Goal: Information Seeking & Learning: Learn about a topic

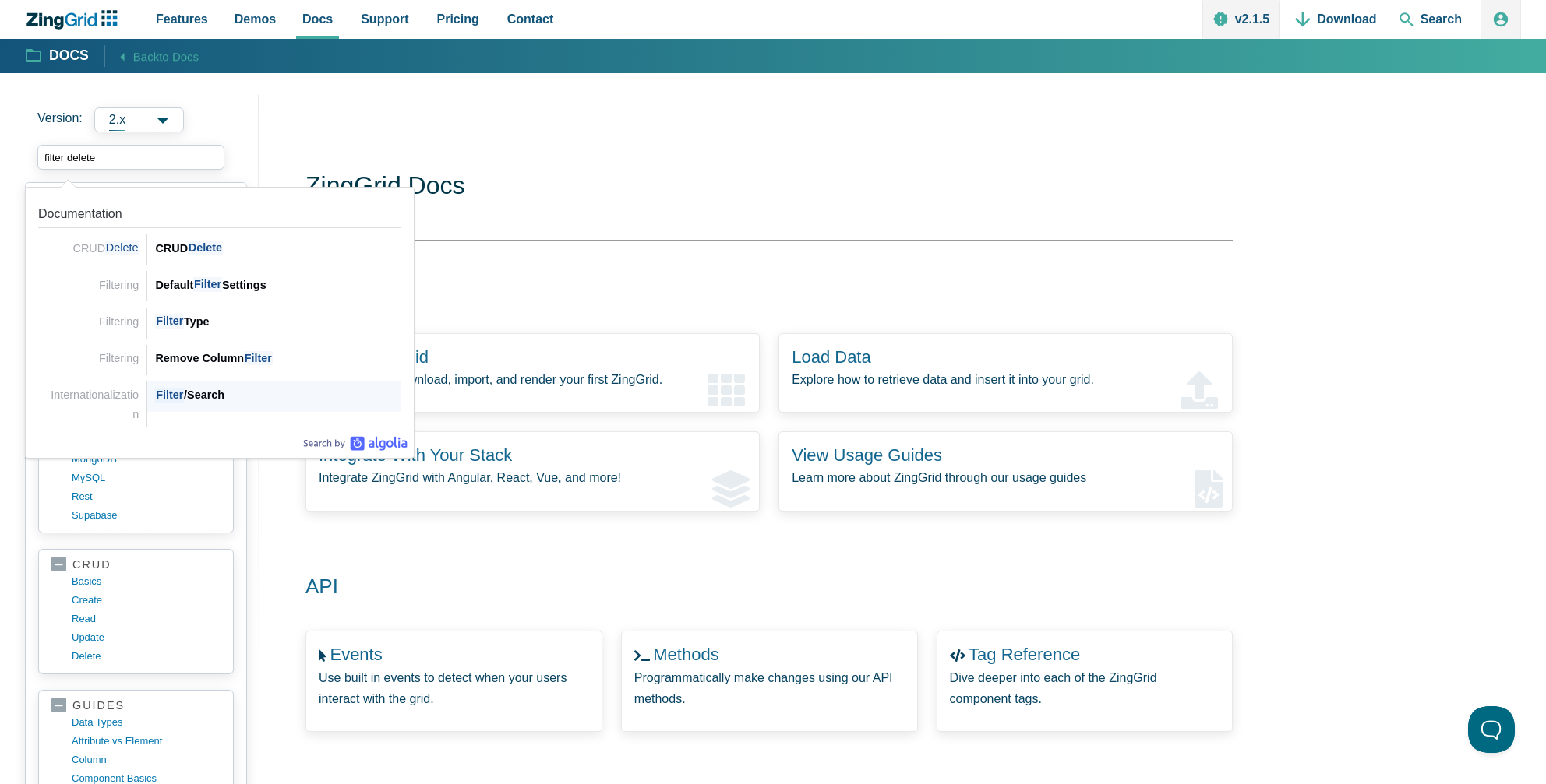
click at [199, 394] on div "Filter /Search" at bounding box center [279, 395] width 247 height 19
type input "filter delete"
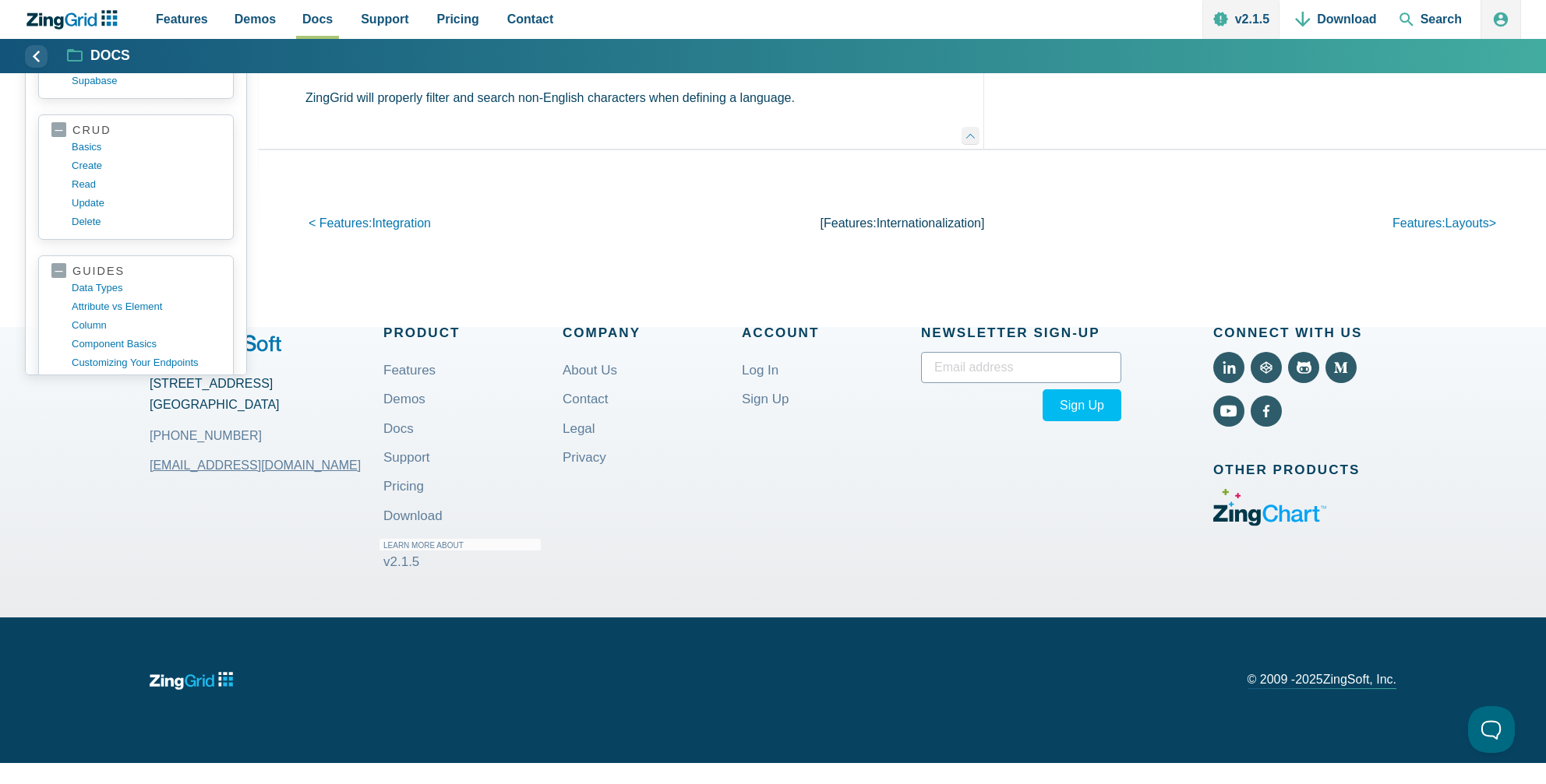
scroll to position [8023, 0]
click at [360, 59] on span "Filter/Search" at bounding box center [365, 49] width 98 height 20
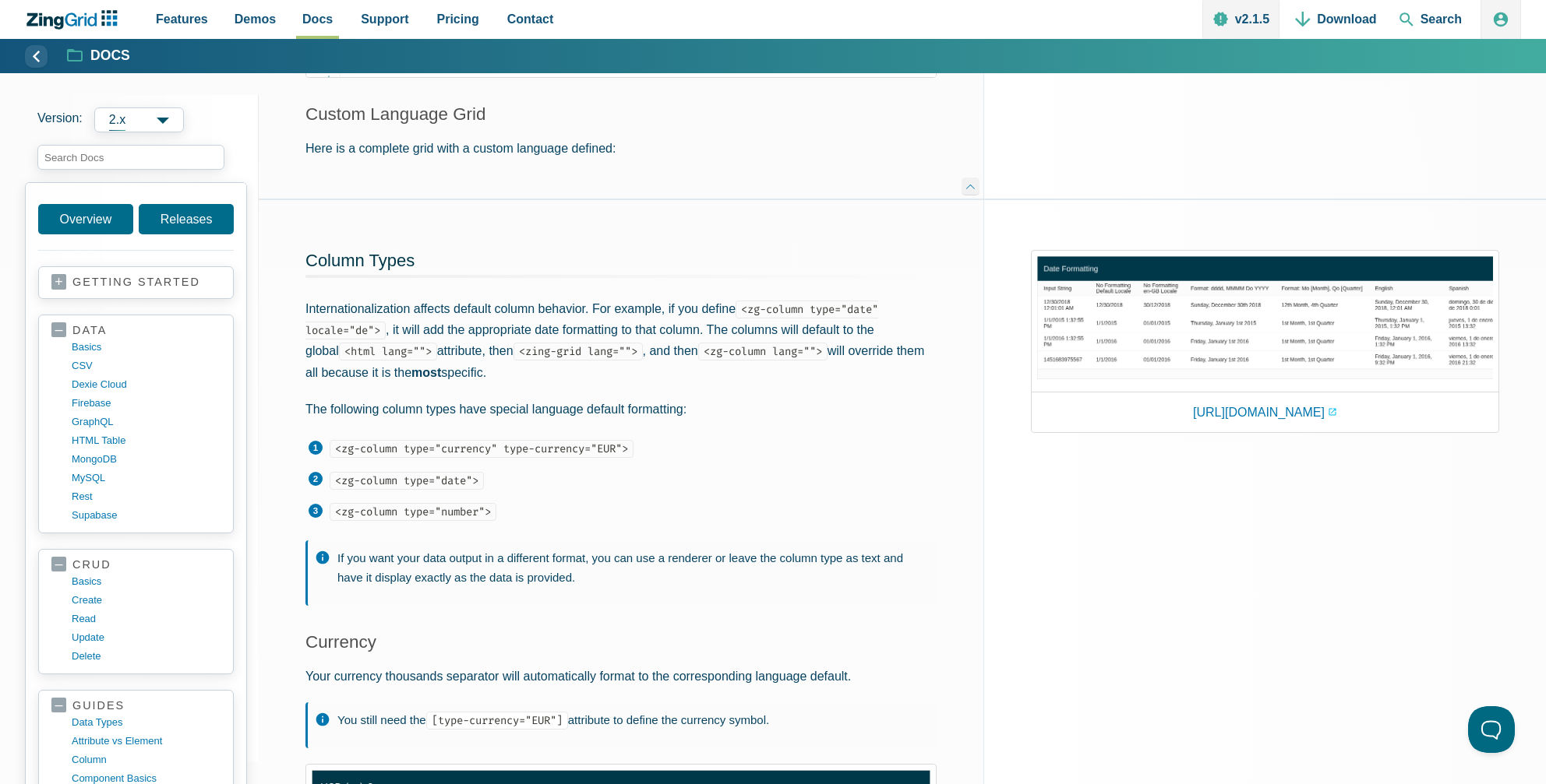
scroll to position [2180, 0]
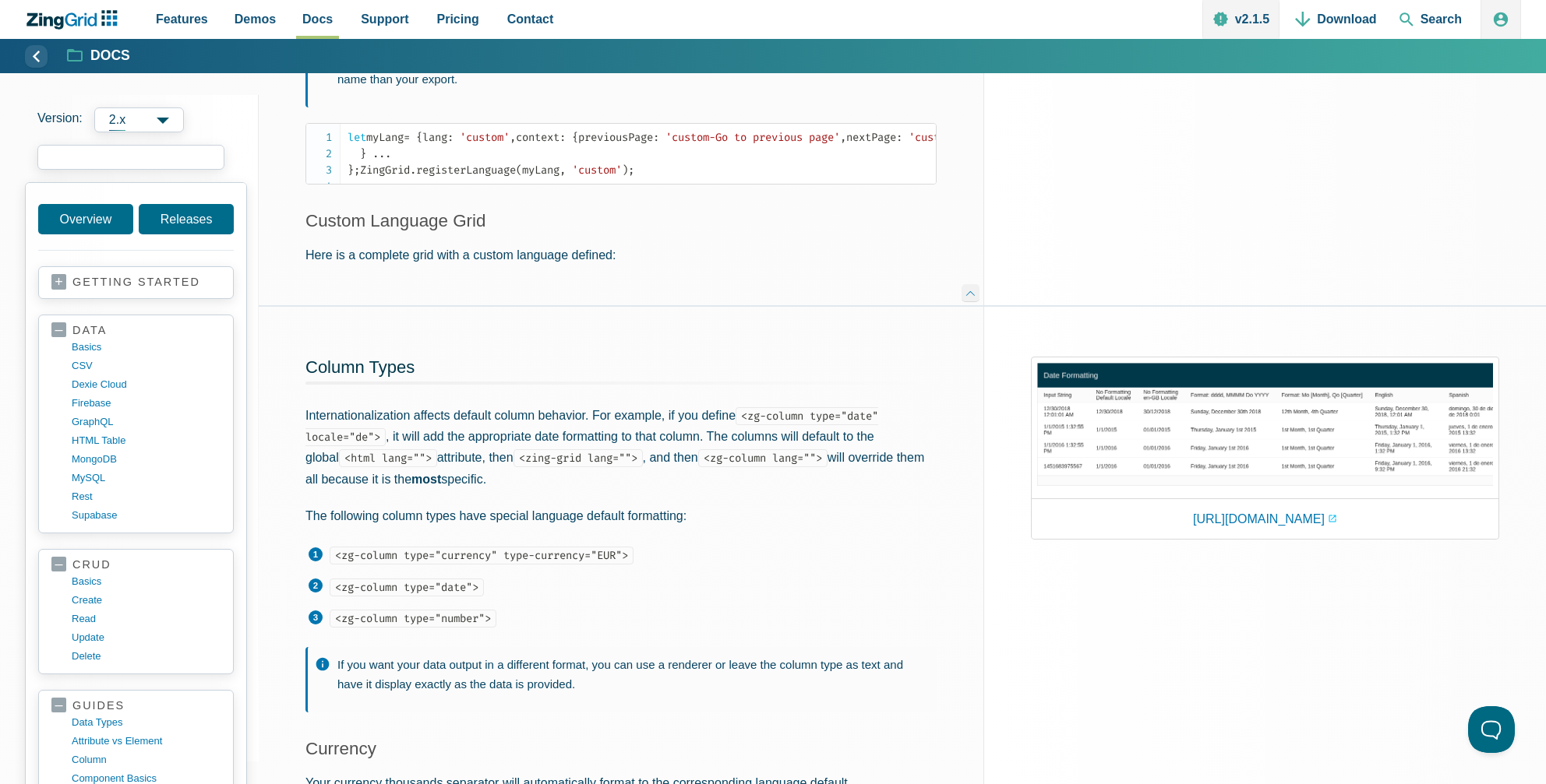
click at [66, 160] on input "search input" at bounding box center [130, 157] width 187 height 25
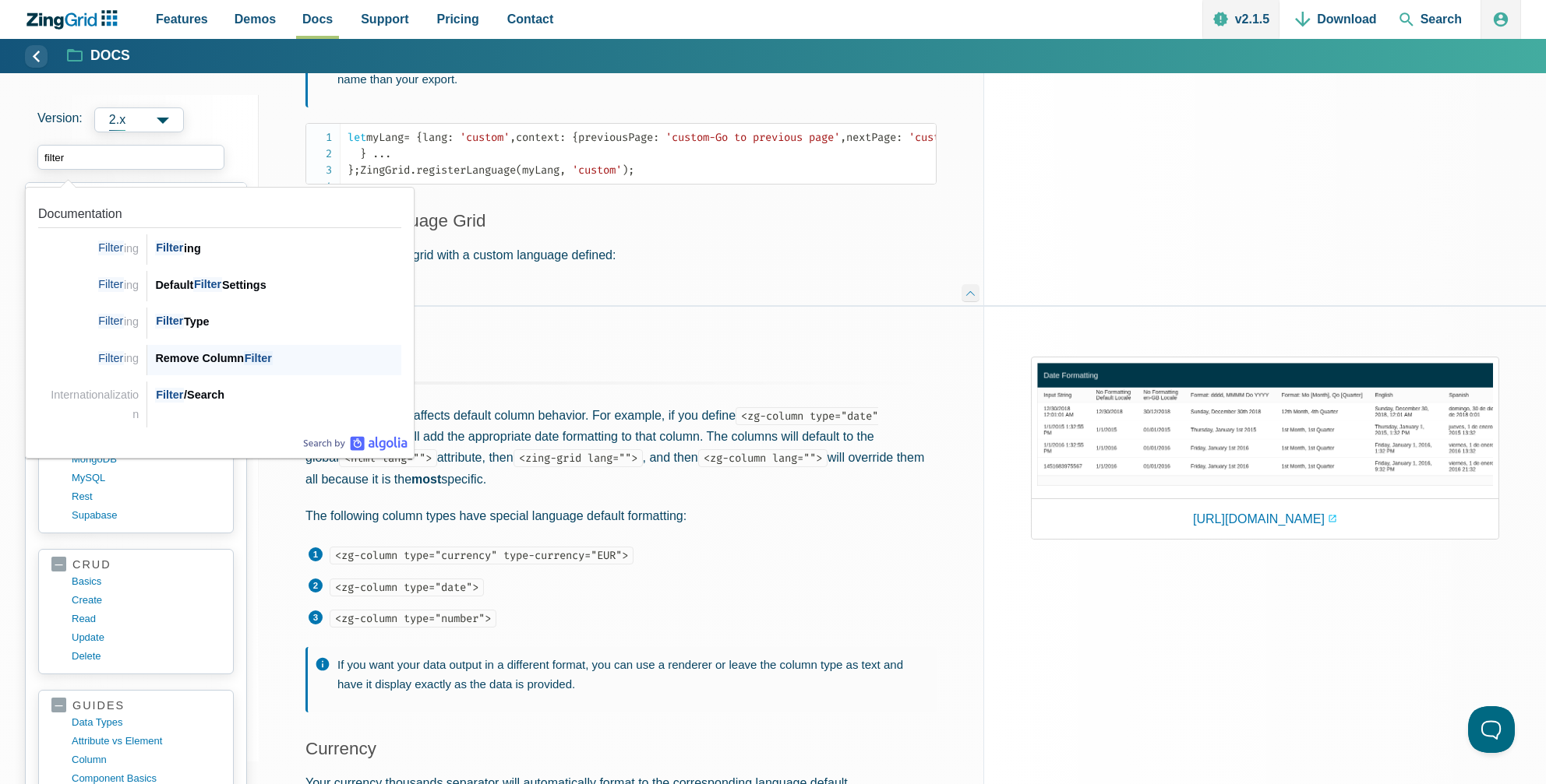
click at [200, 358] on div "Remove Column Filter" at bounding box center [279, 357] width 247 height 19
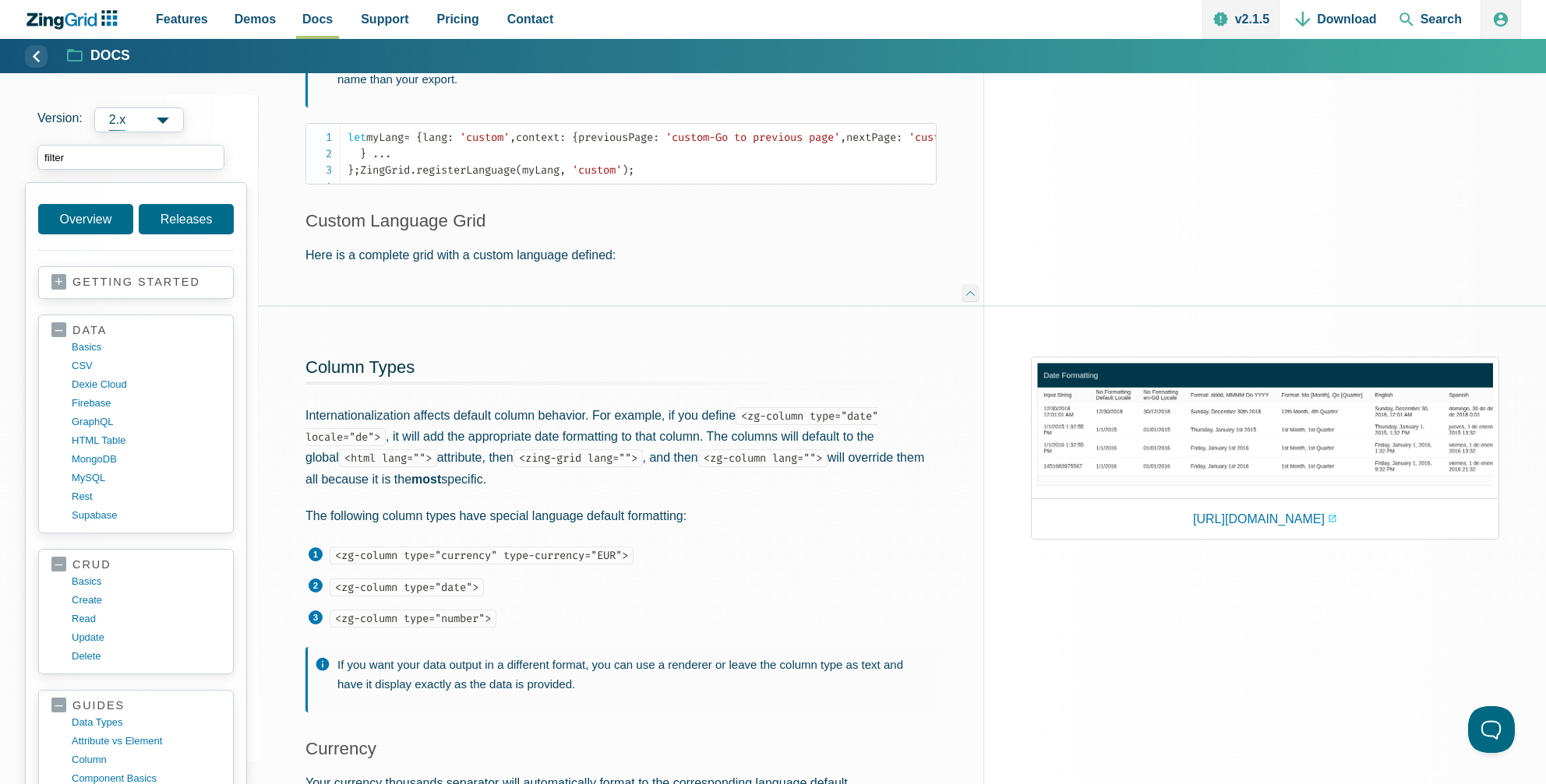
type input "filter"
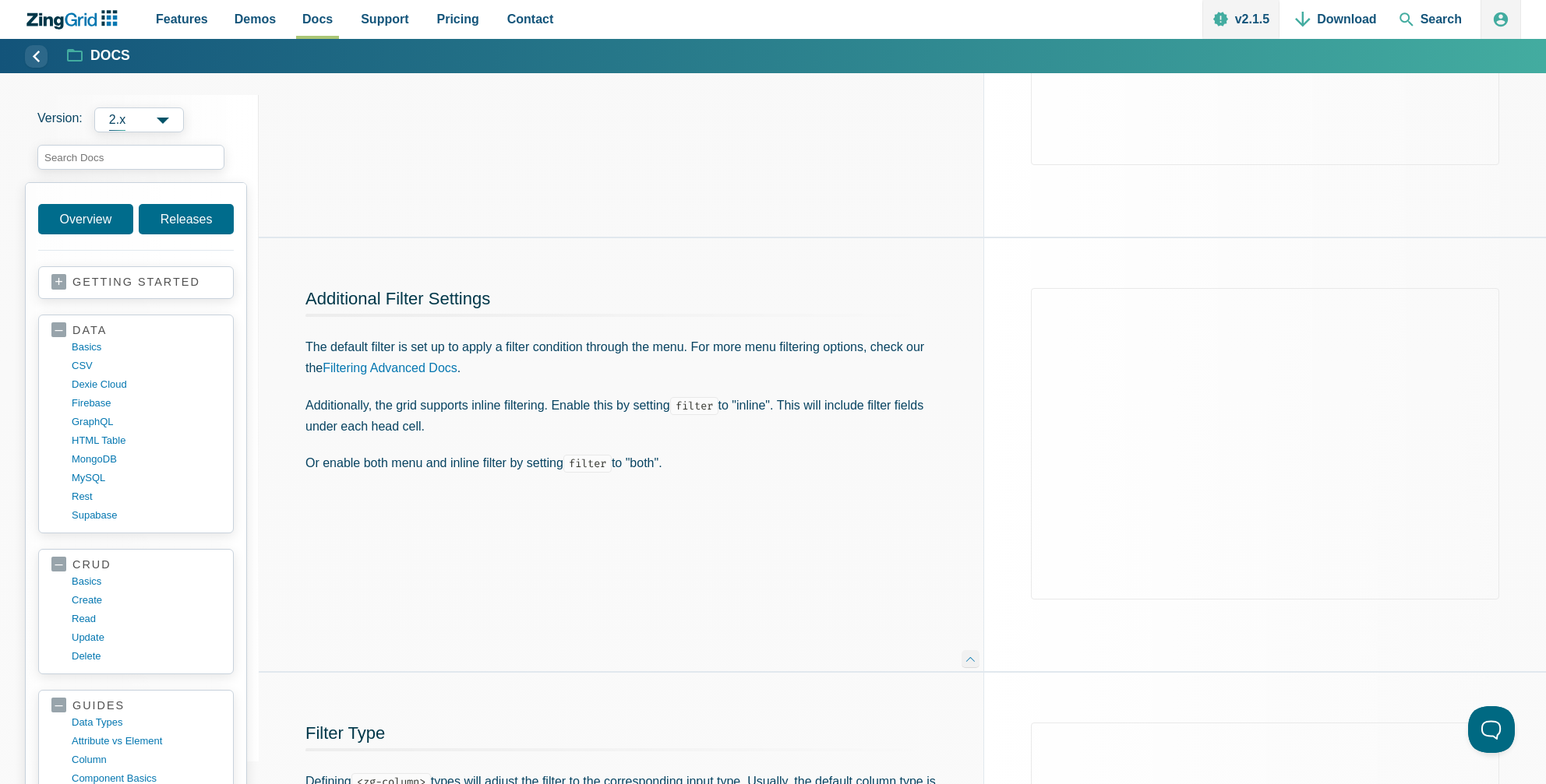
scroll to position [467, 0]
click at [1008, 529] on div "App Content" at bounding box center [1264, 457] width 561 height 433
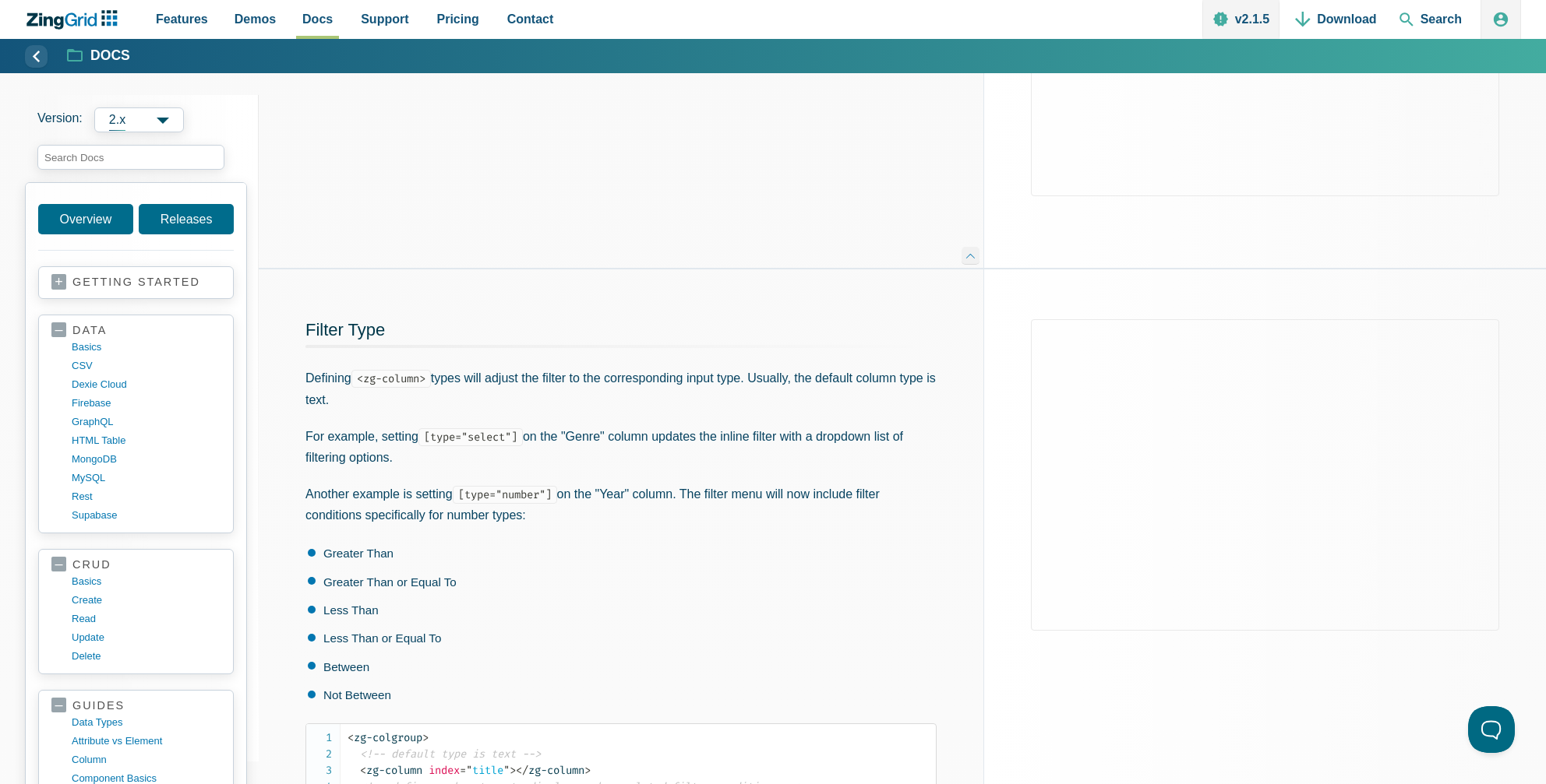
scroll to position [935, 0]
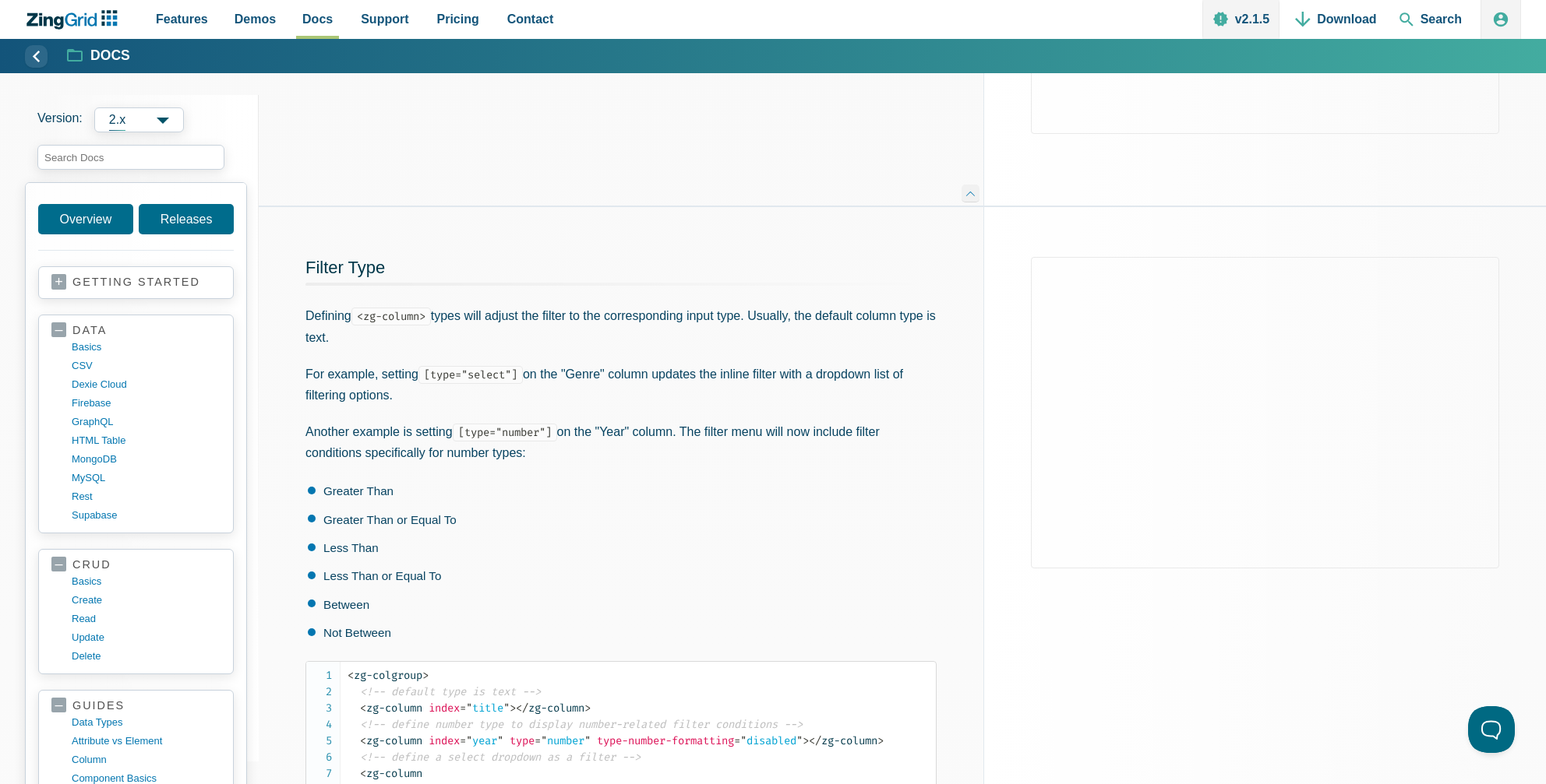
click at [1006, 528] on div "App Content" at bounding box center [1264, 424] width 561 height 433
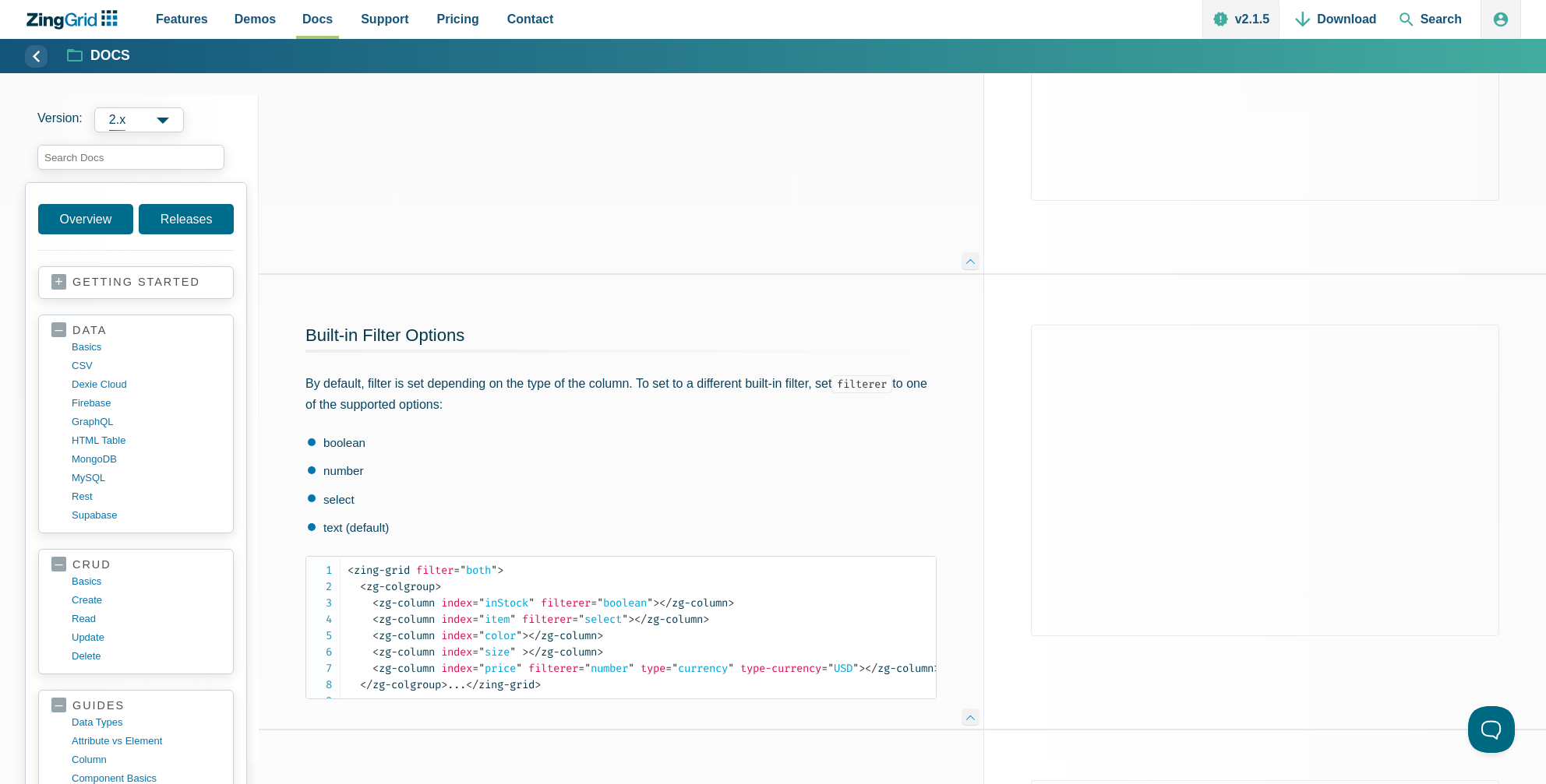
scroll to position [2026, 0]
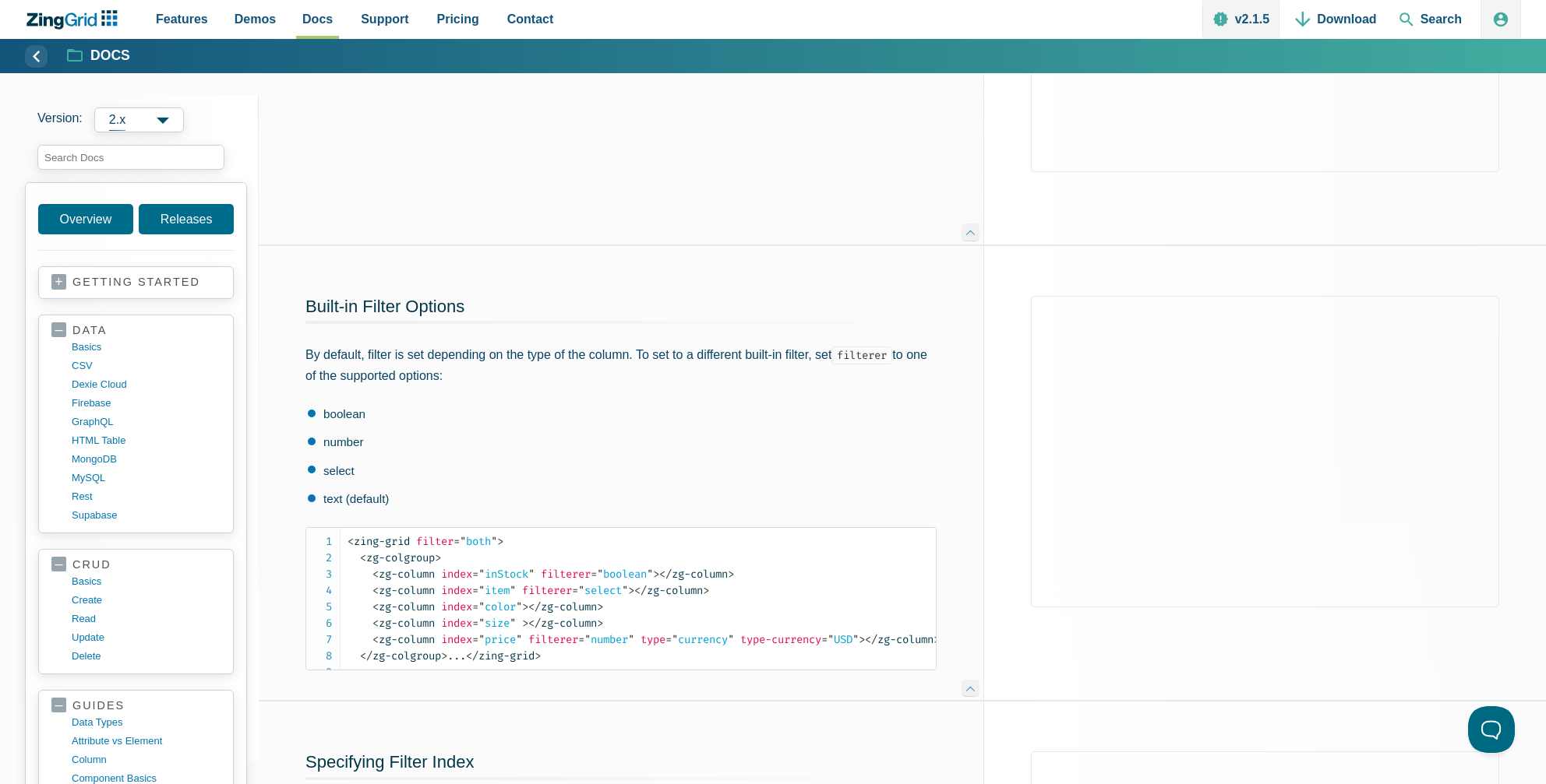
drag, startPoint x: 1002, startPoint y: 532, endPoint x: 1012, endPoint y: 526, distance: 11.7
click at [1005, 530] on div "App Content" at bounding box center [1264, 463] width 561 height 433
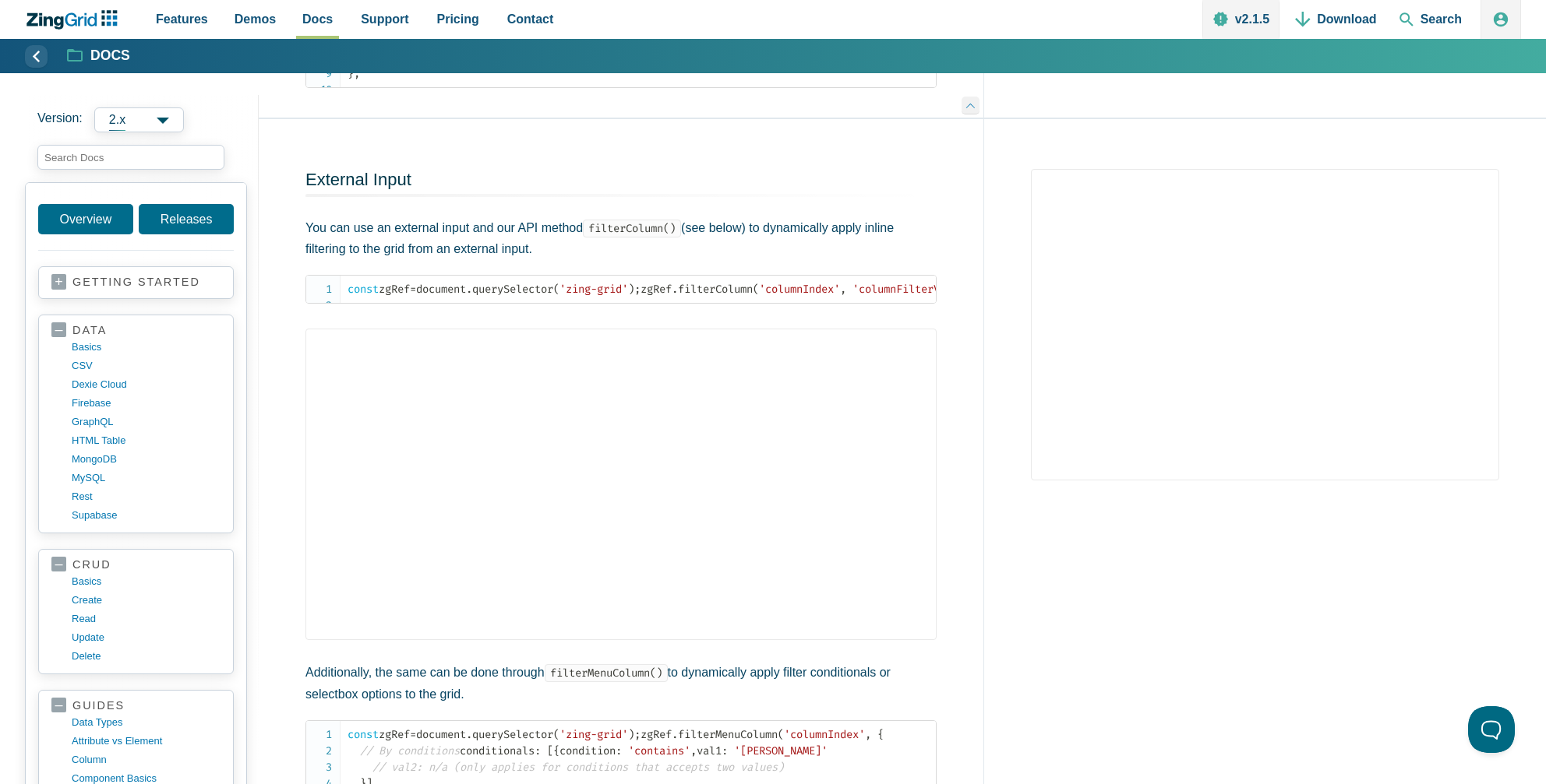
scroll to position [5687, 0]
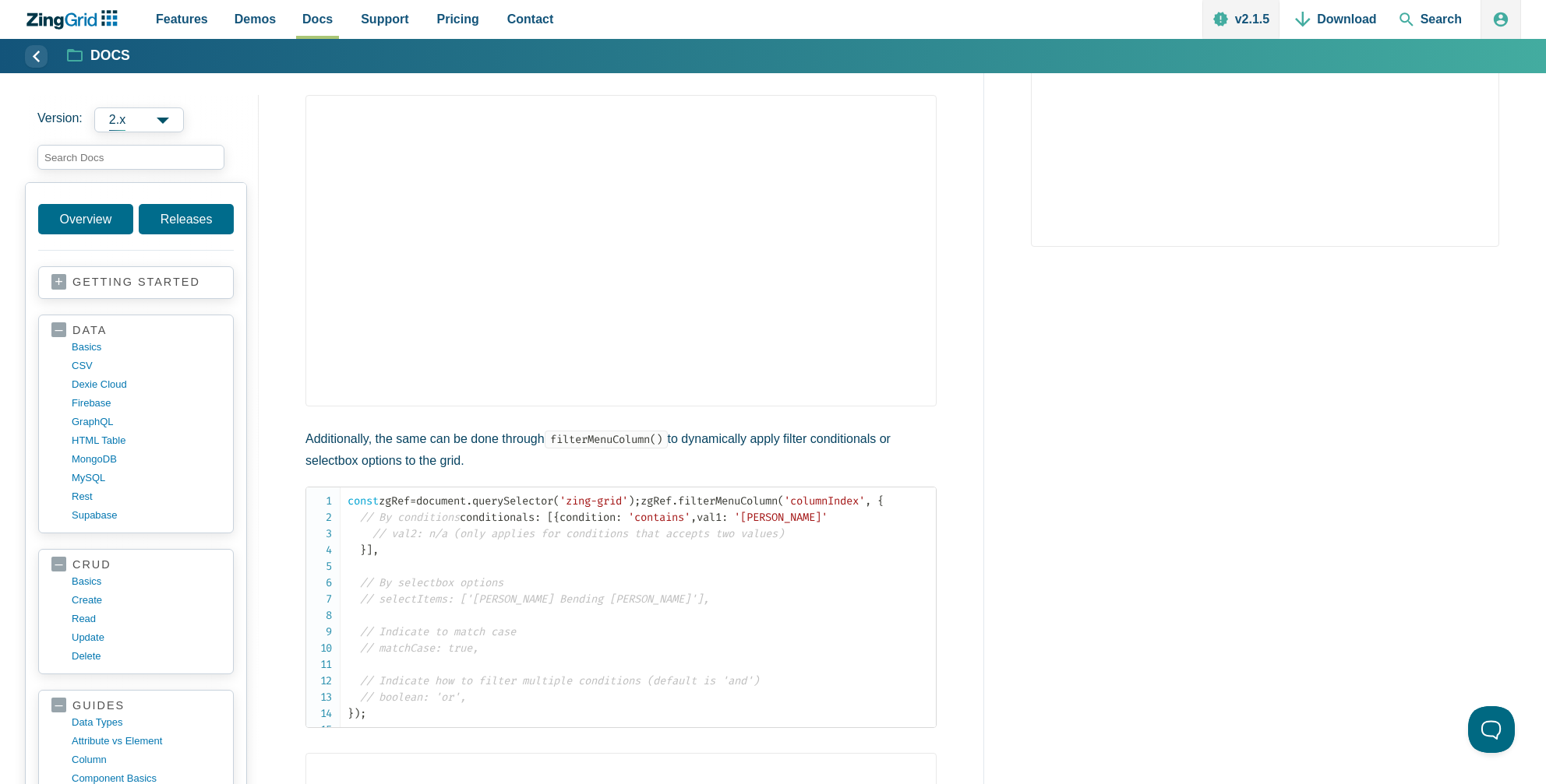
click at [1015, 318] on div "App Content" at bounding box center [1264, 102] width 561 height 433
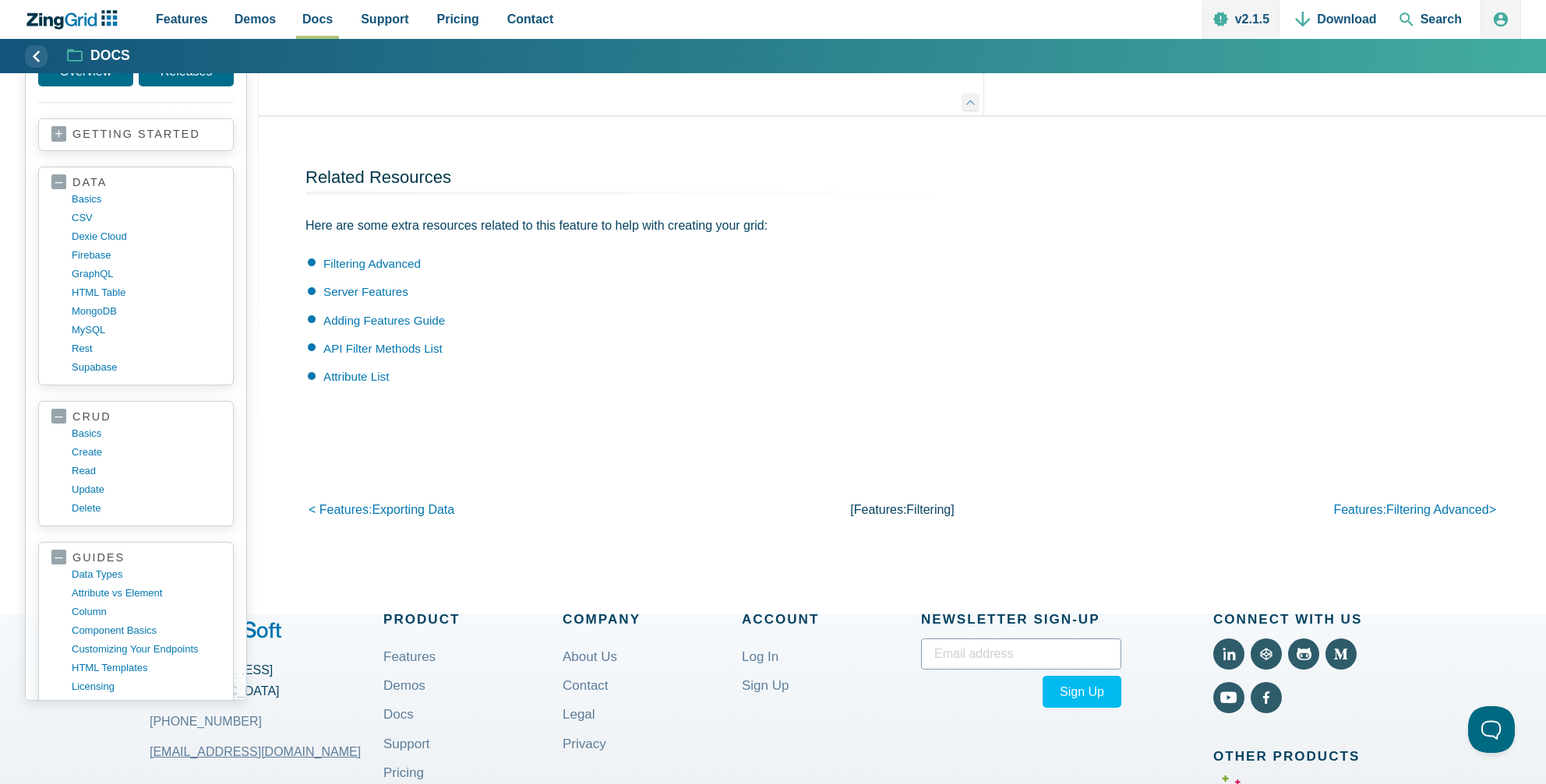
scroll to position [6933, 0]
click at [142, 24] on input "search input" at bounding box center [130, 12] width 187 height 25
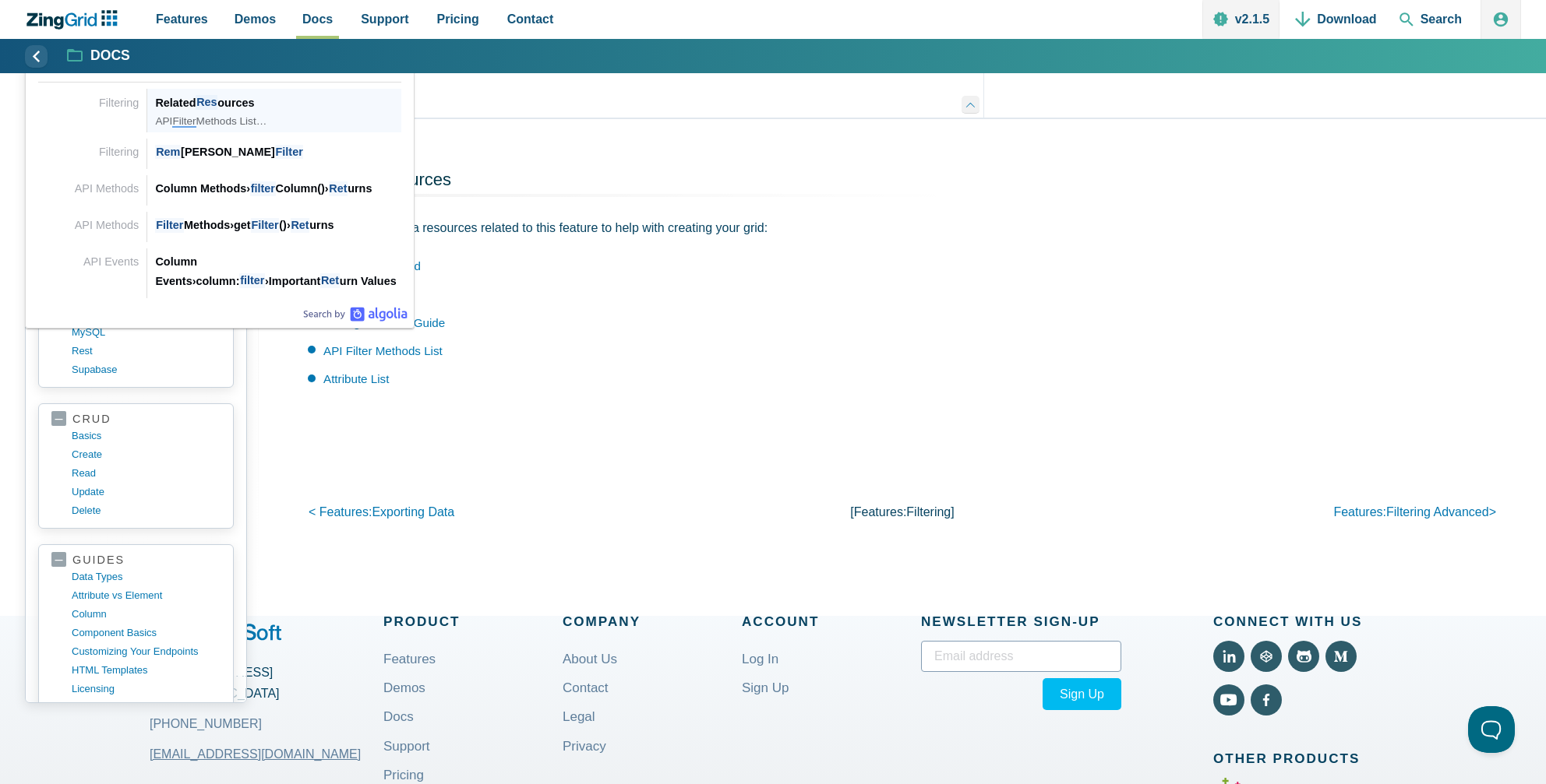
type input "filter reset"
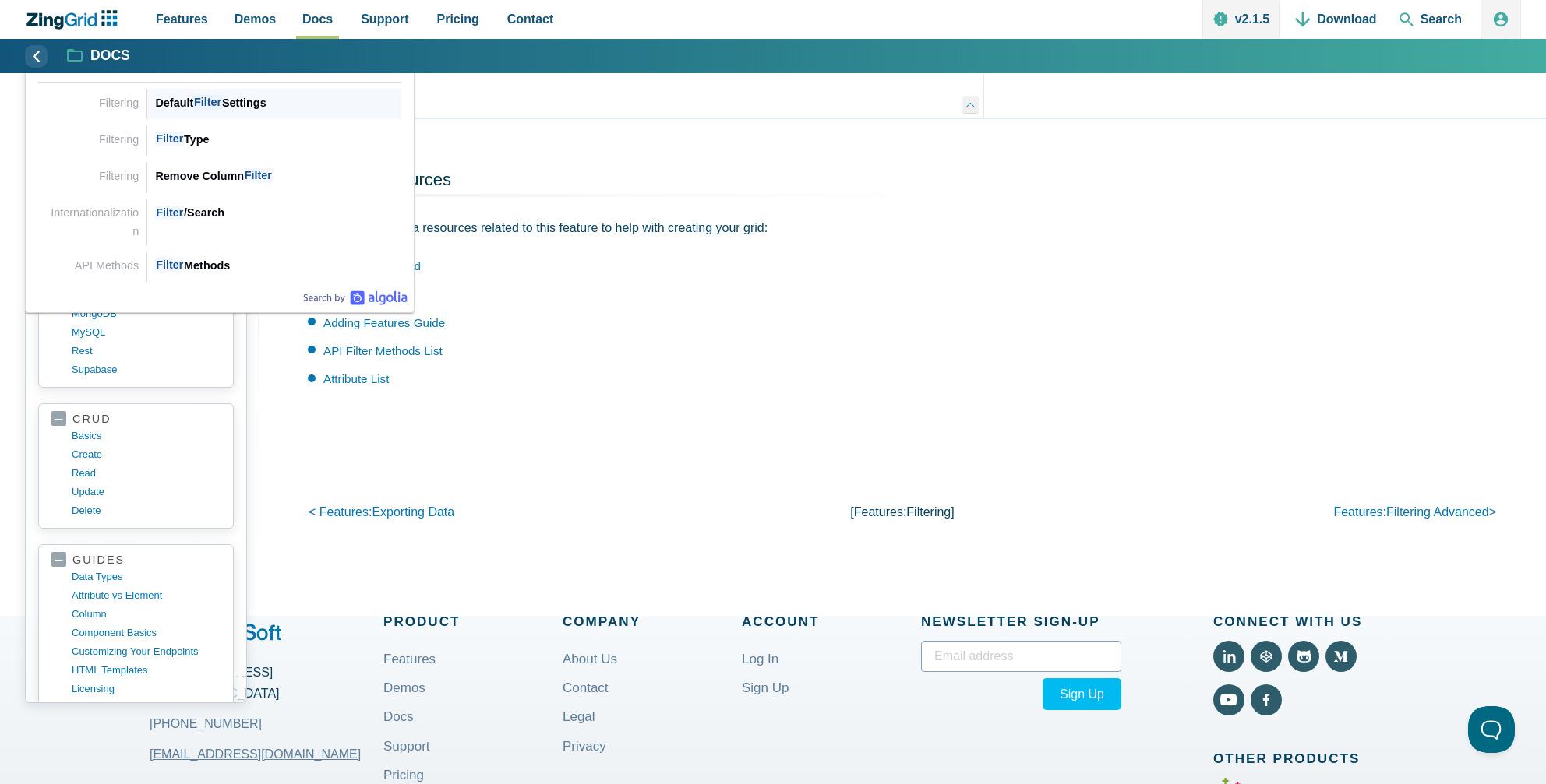
scroll to position [322, 0]
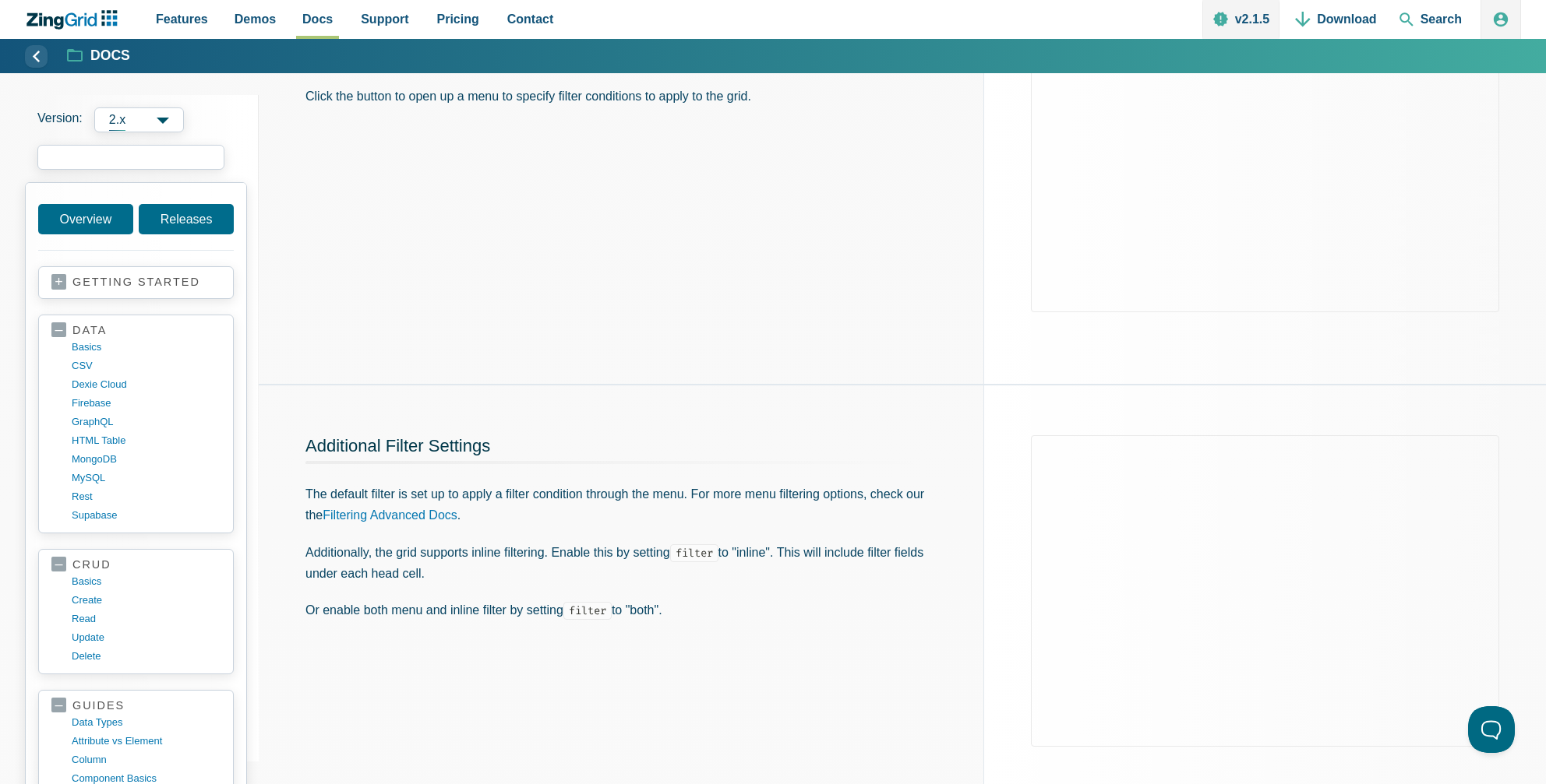
click at [131, 148] on input "search input" at bounding box center [130, 157] width 187 height 25
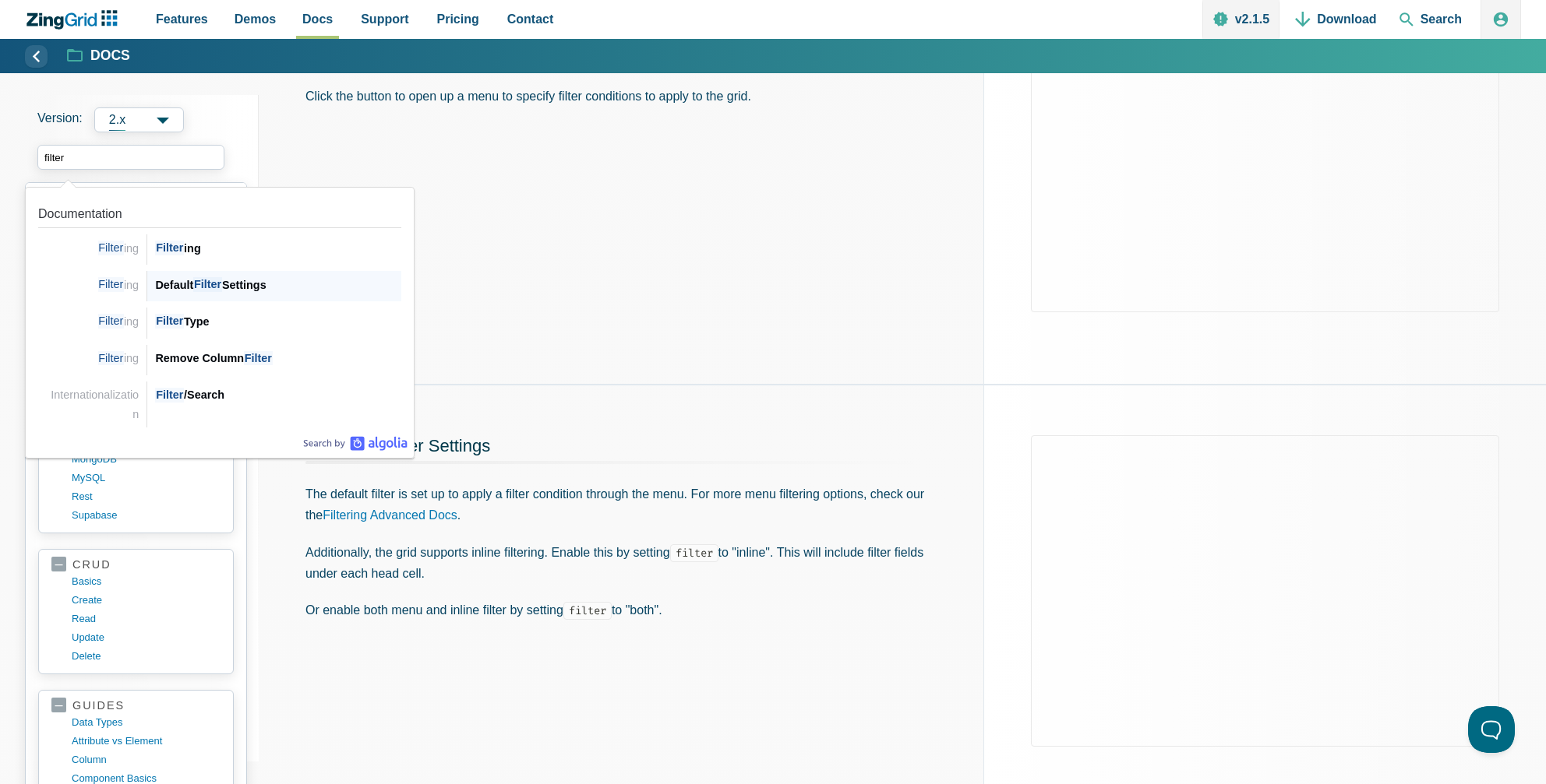
click at [211, 279] on span "Filter" at bounding box center [208, 285] width 28 height 15
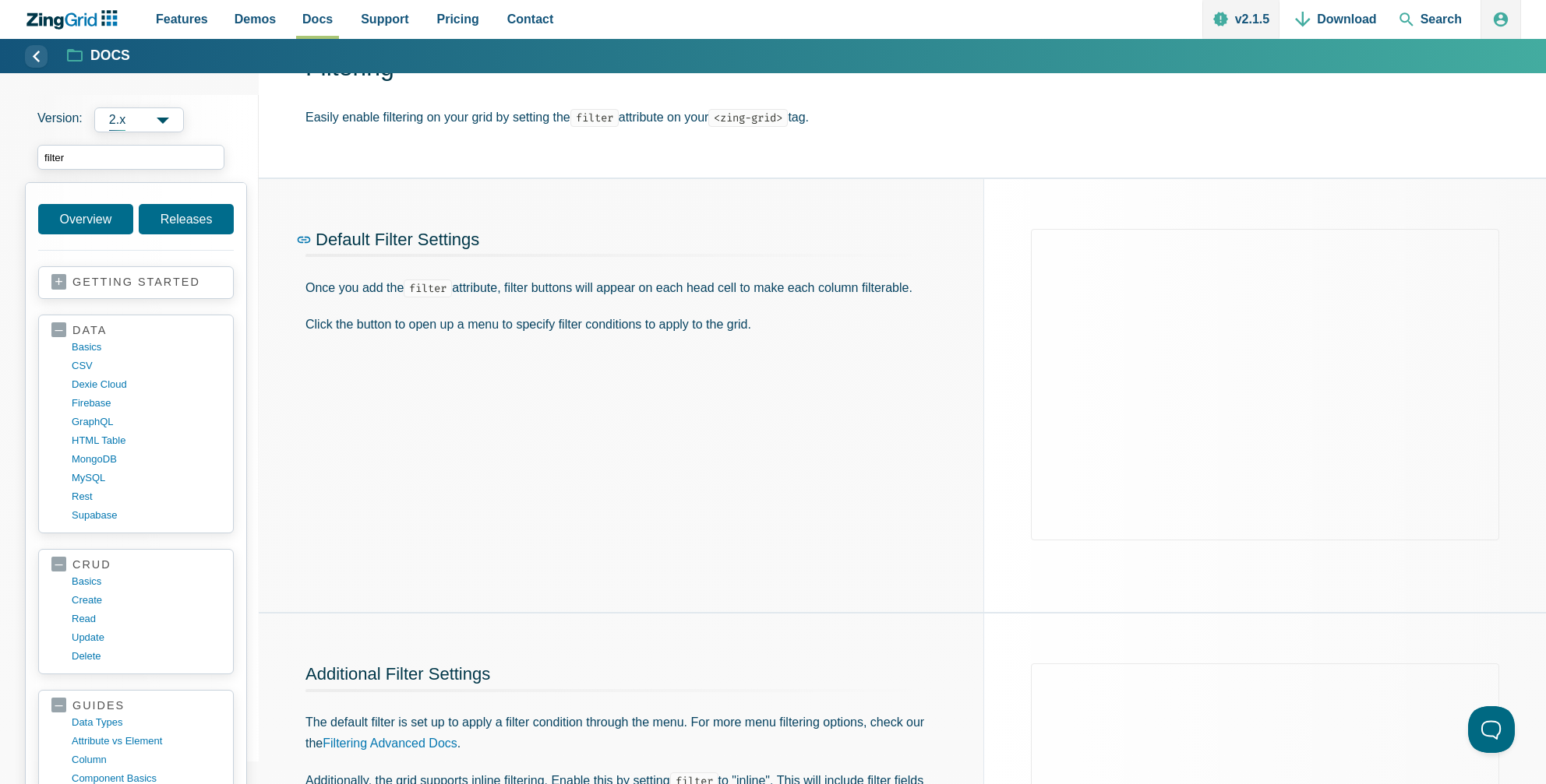
scroll to position [88, 0]
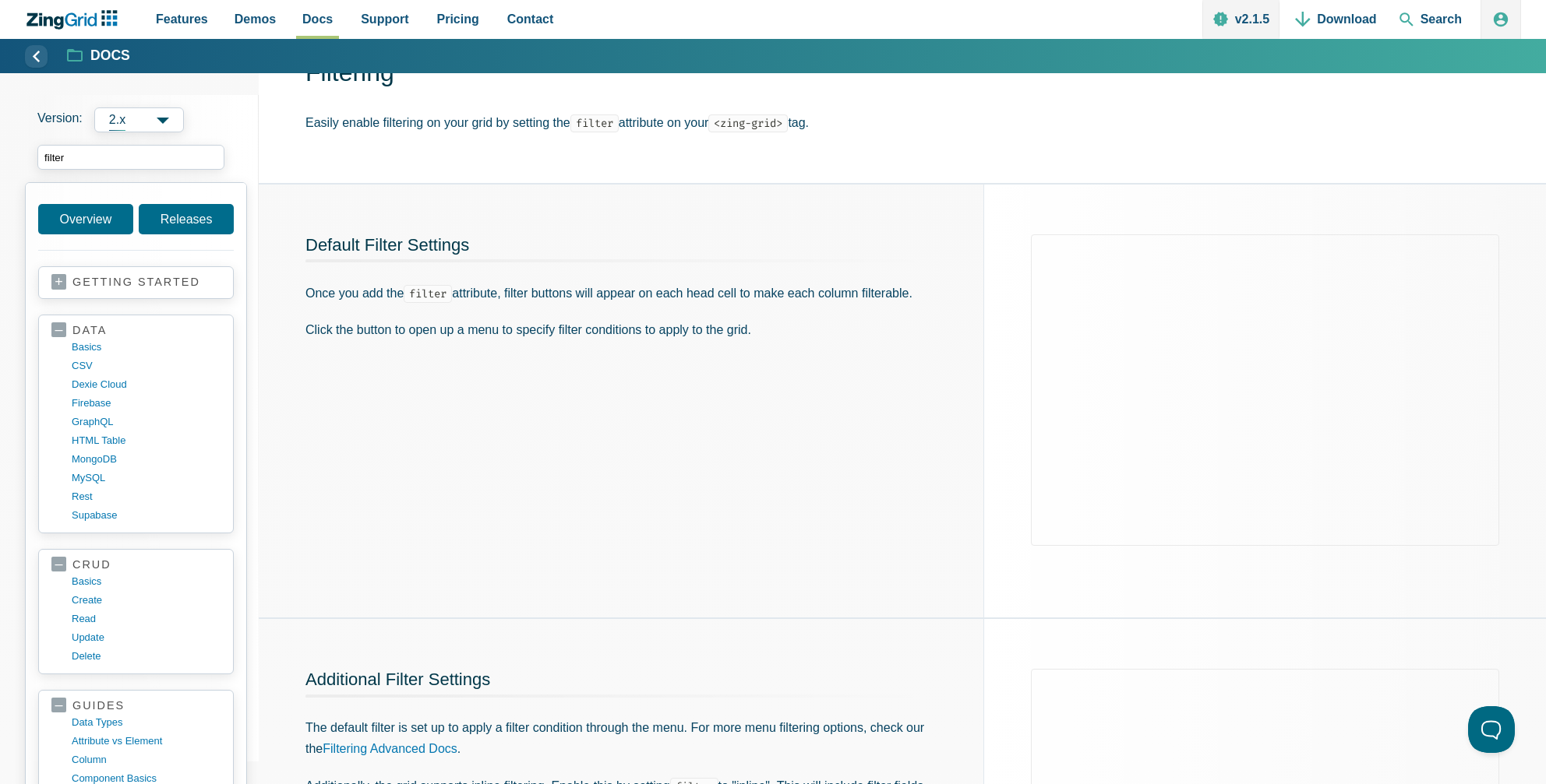
click at [125, 155] on input "filter" at bounding box center [130, 157] width 187 height 25
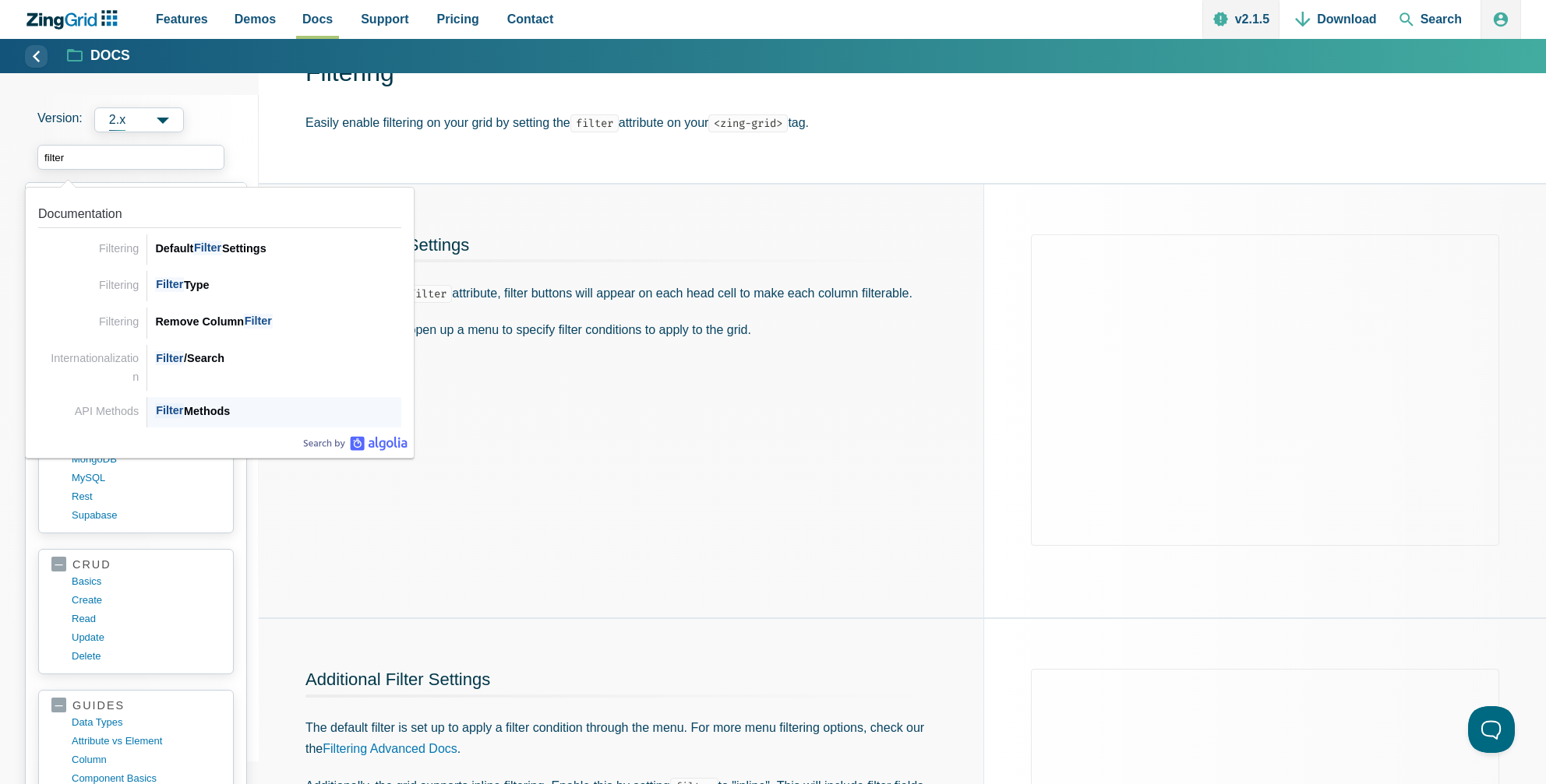
click at [209, 409] on div "Filter Methods" at bounding box center [279, 411] width 247 height 19
type input "filter"
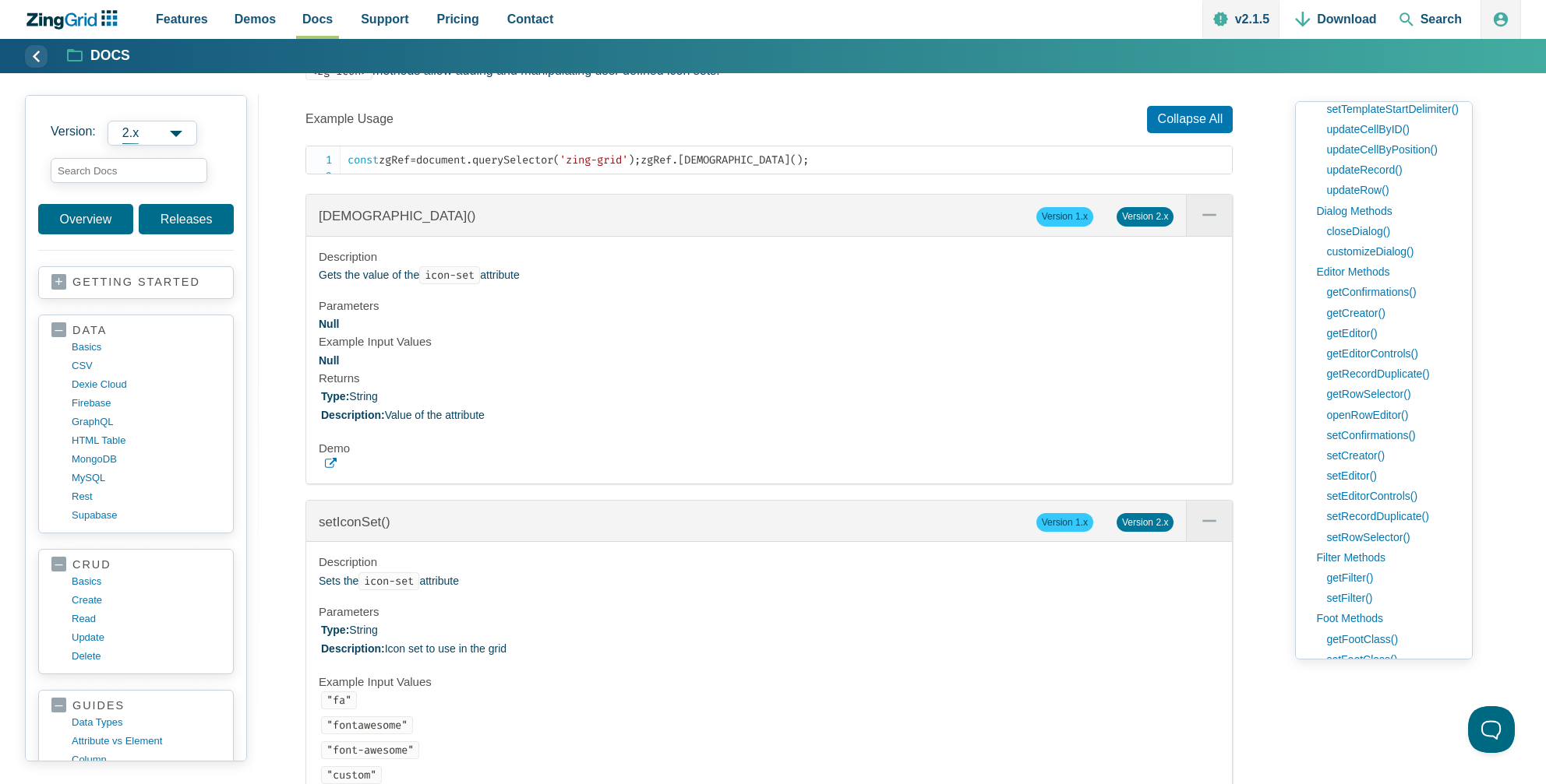
scroll to position [41930, 0]
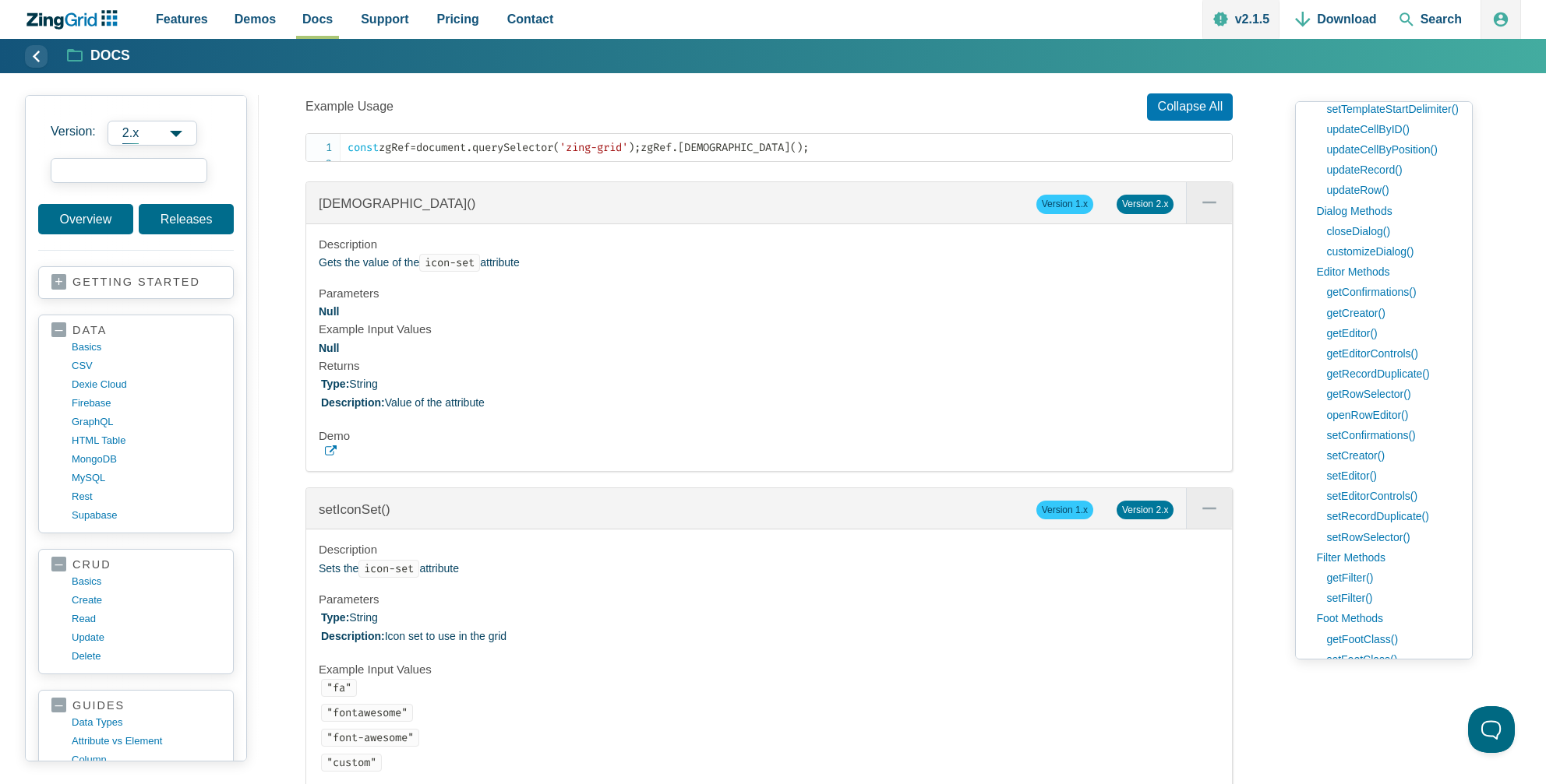
click at [89, 174] on input "search input" at bounding box center [129, 170] width 157 height 25
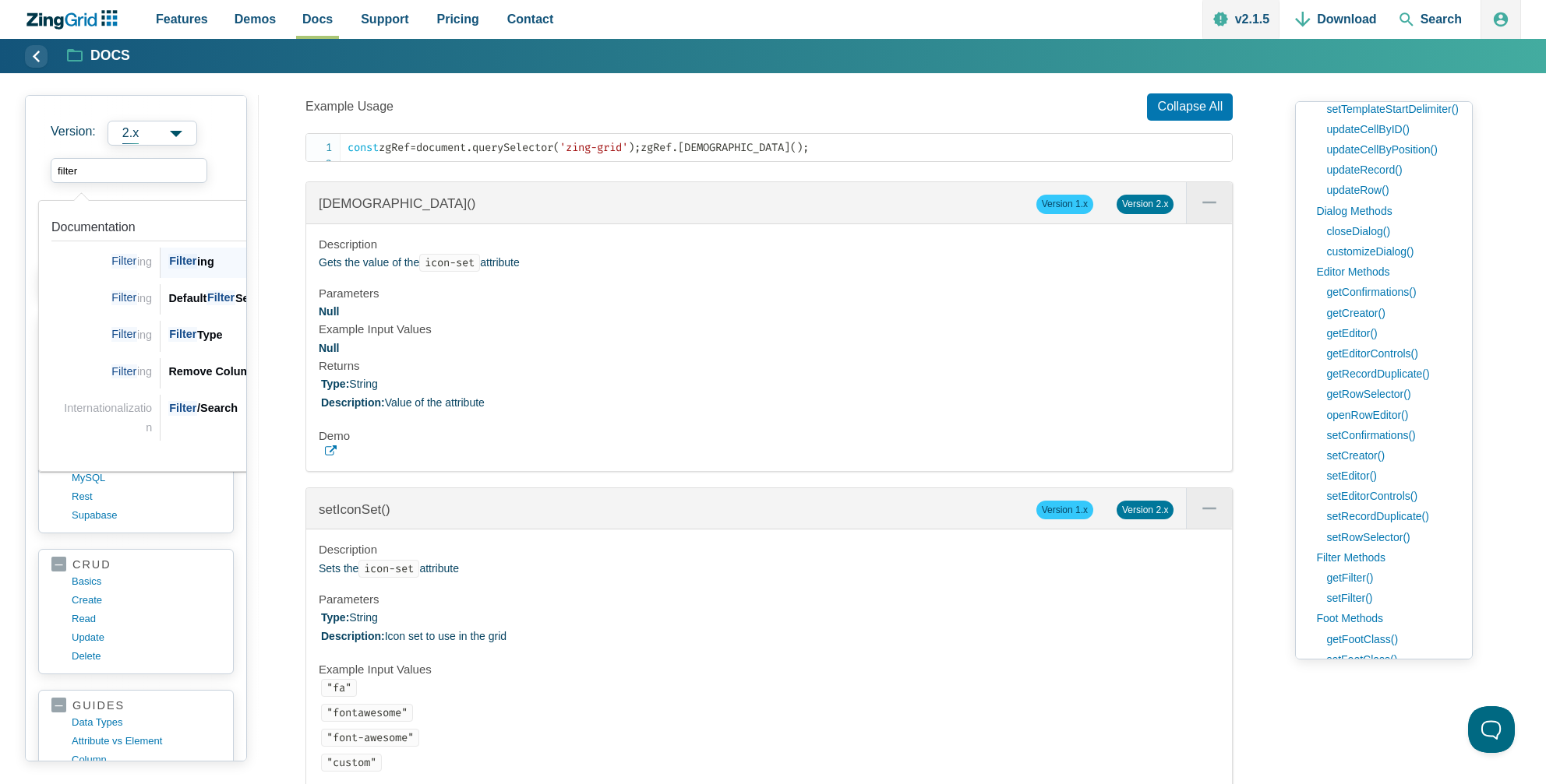
click at [210, 260] on div "Filter ing" at bounding box center [292, 262] width 247 height 19
type input "filter"
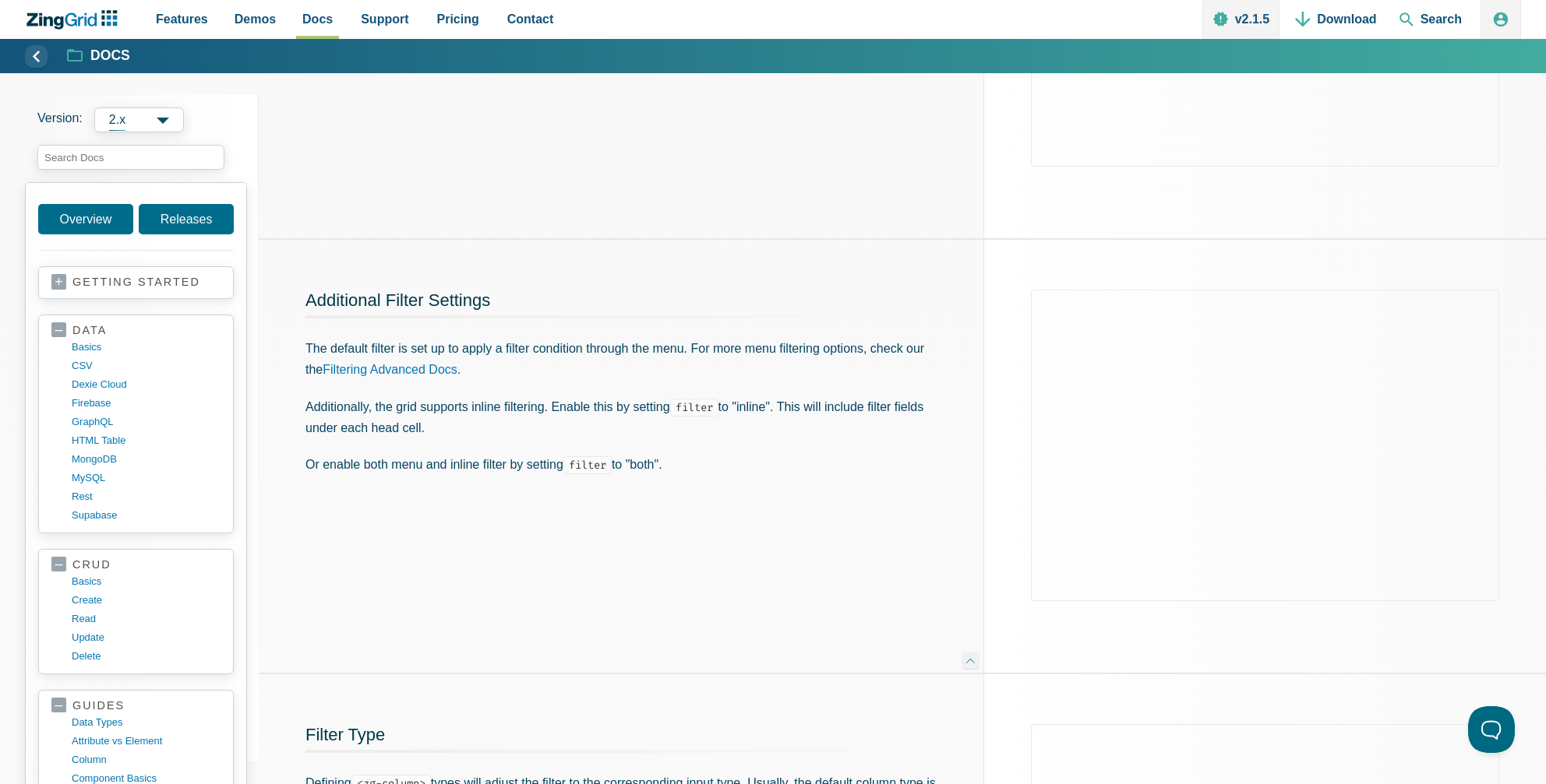
click at [896, 458] on p "Or enable both menu and inline filter by setting filter to "both"." at bounding box center [620, 465] width 631 height 21
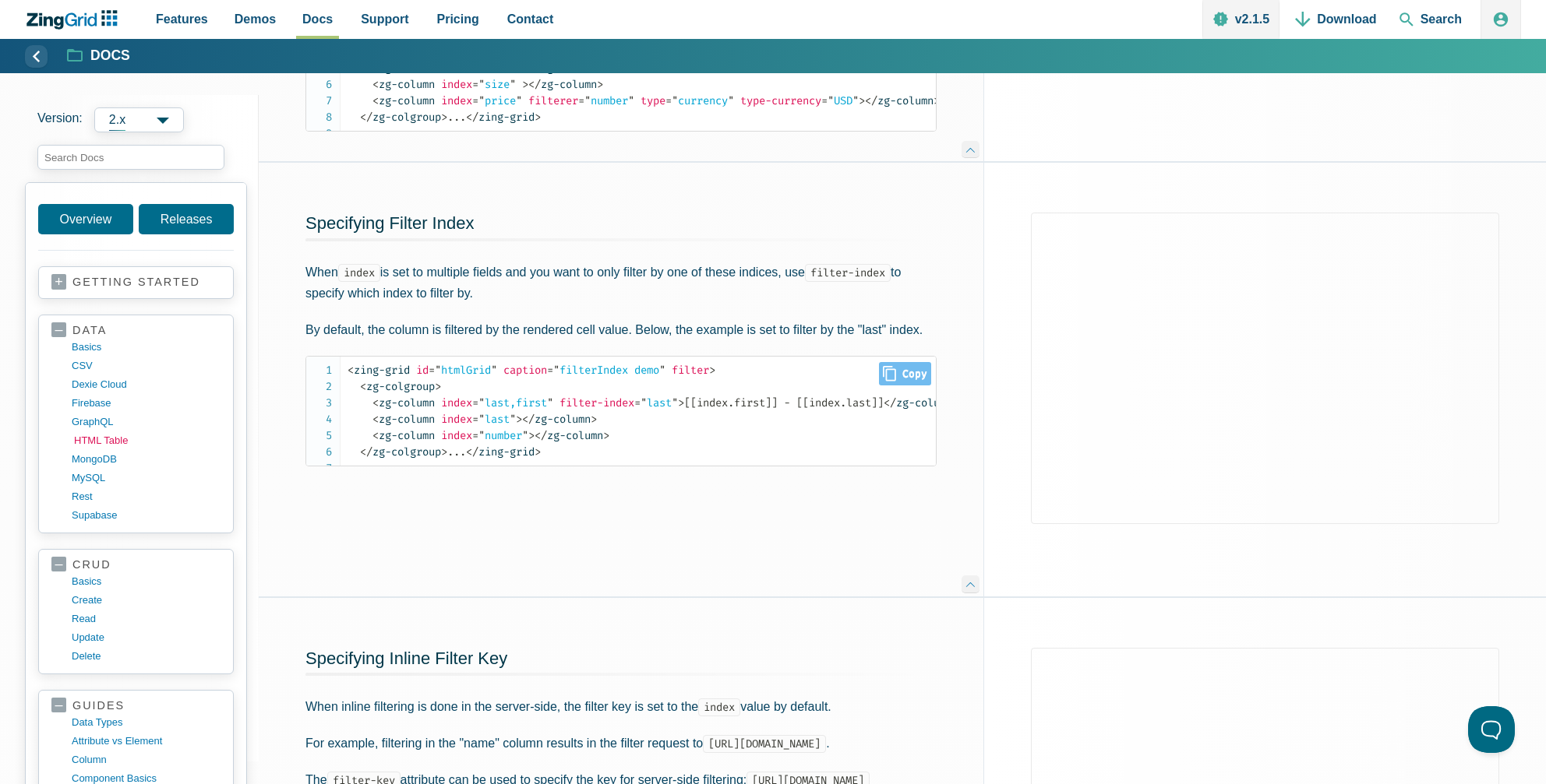
scroll to position [2571, 0]
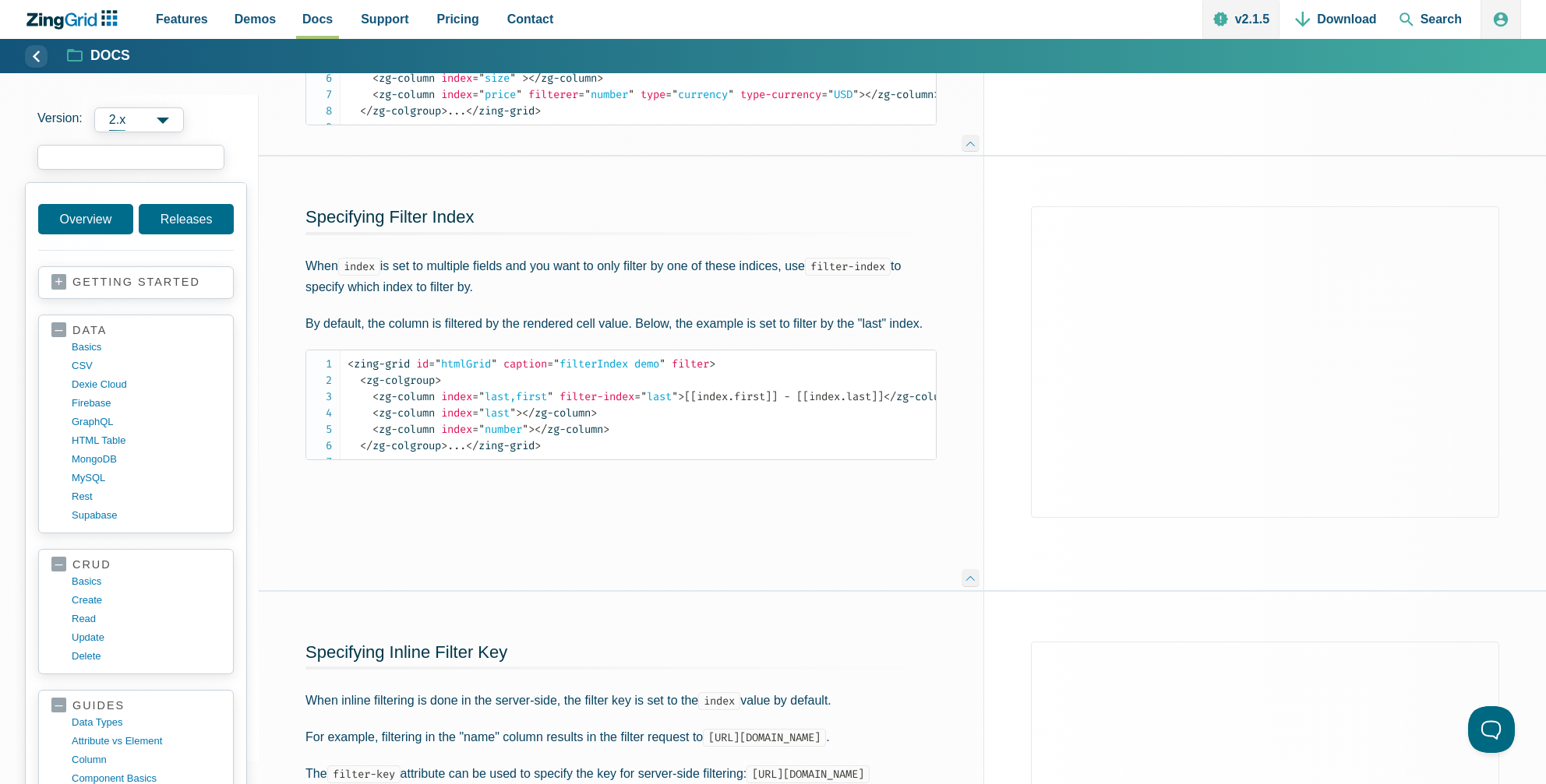
click at [131, 161] on input "search input" at bounding box center [130, 157] width 187 height 25
